Goal: Find specific page/section: Find specific page/section

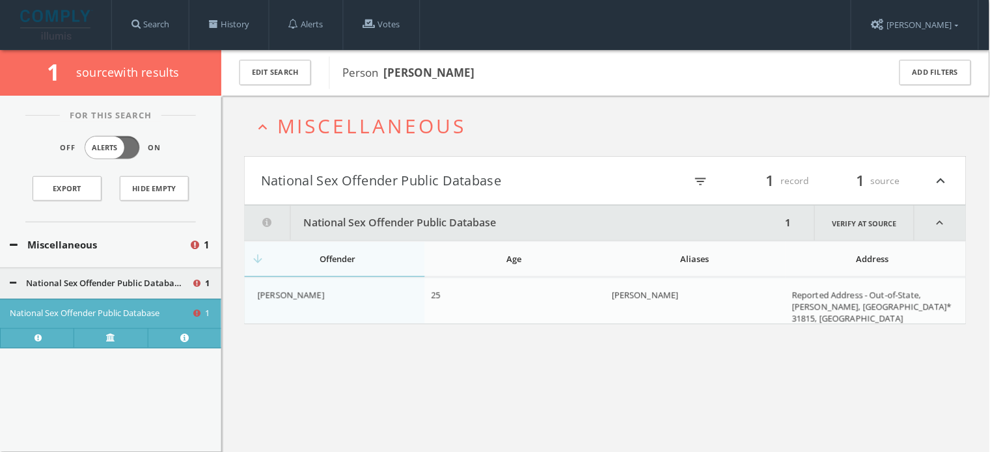
click at [218, 22] on span at bounding box center [213, 24] width 9 height 9
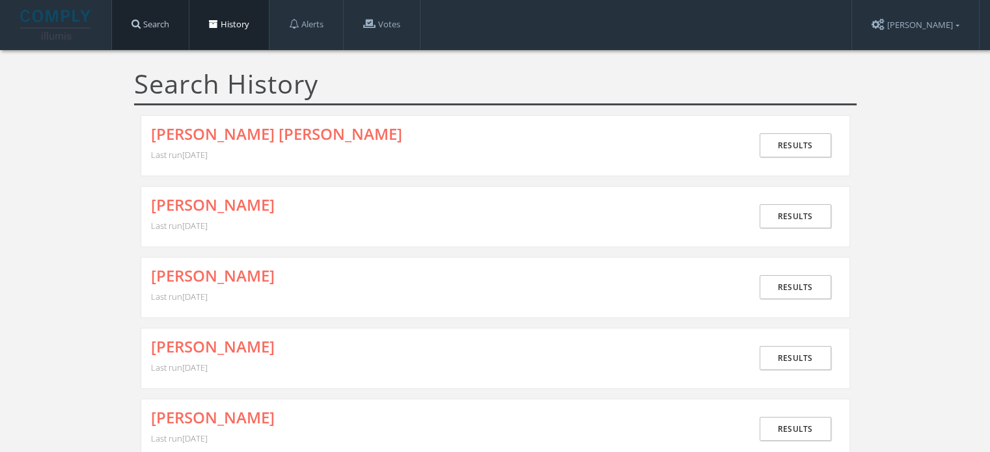
click at [131, 35] on link "Search" at bounding box center [150, 24] width 77 height 49
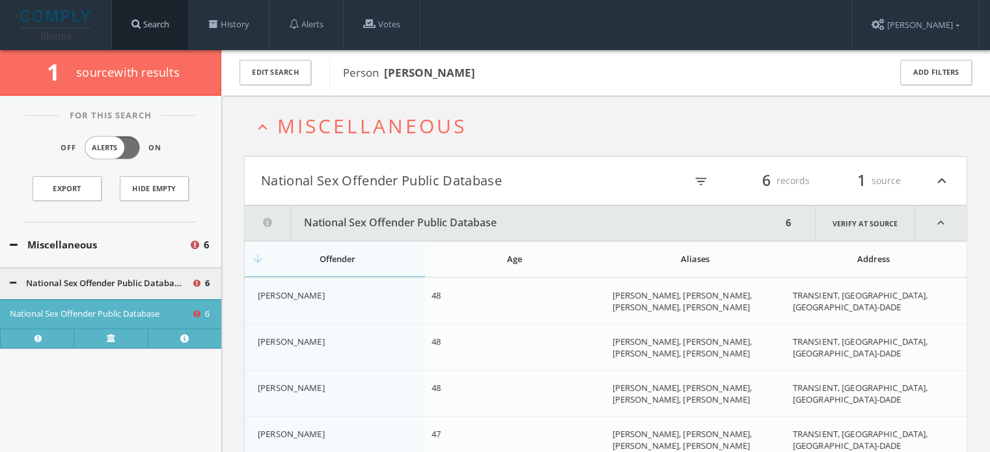
click at [158, 38] on link "Search" at bounding box center [150, 24] width 77 height 49
